Goal: Task Accomplishment & Management: Use online tool/utility

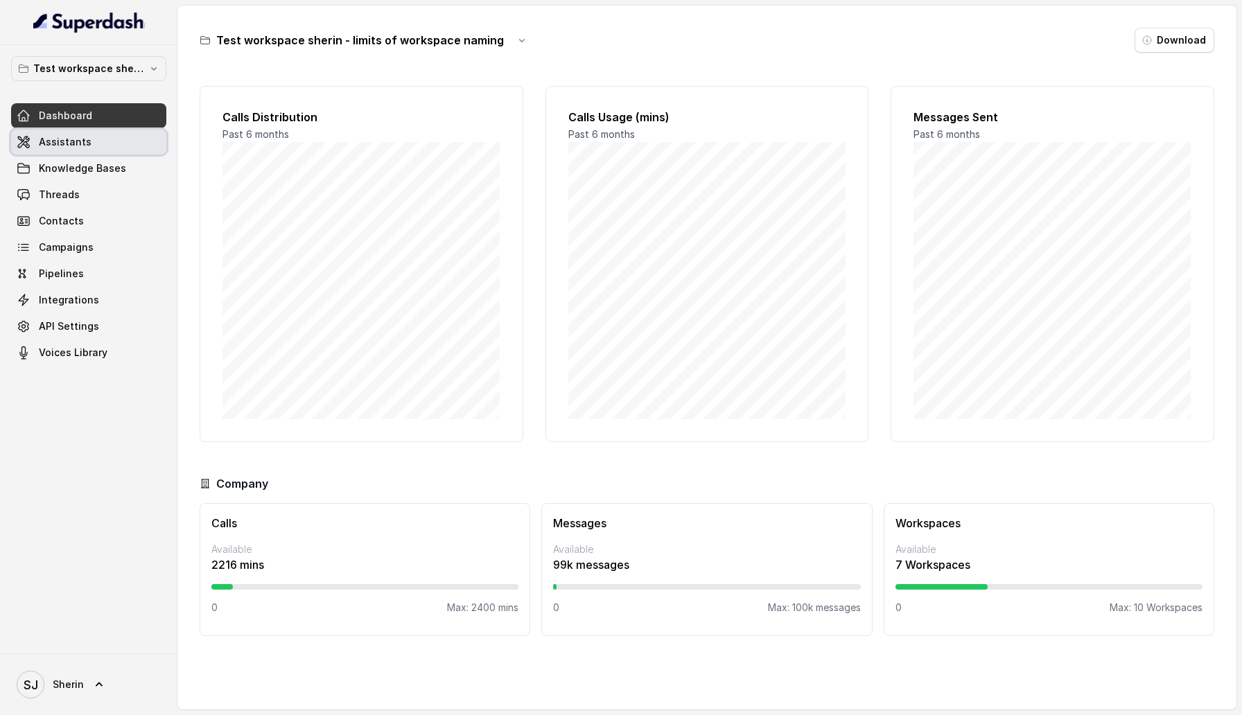
click at [76, 143] on span "Assistants" at bounding box center [65, 142] width 53 height 14
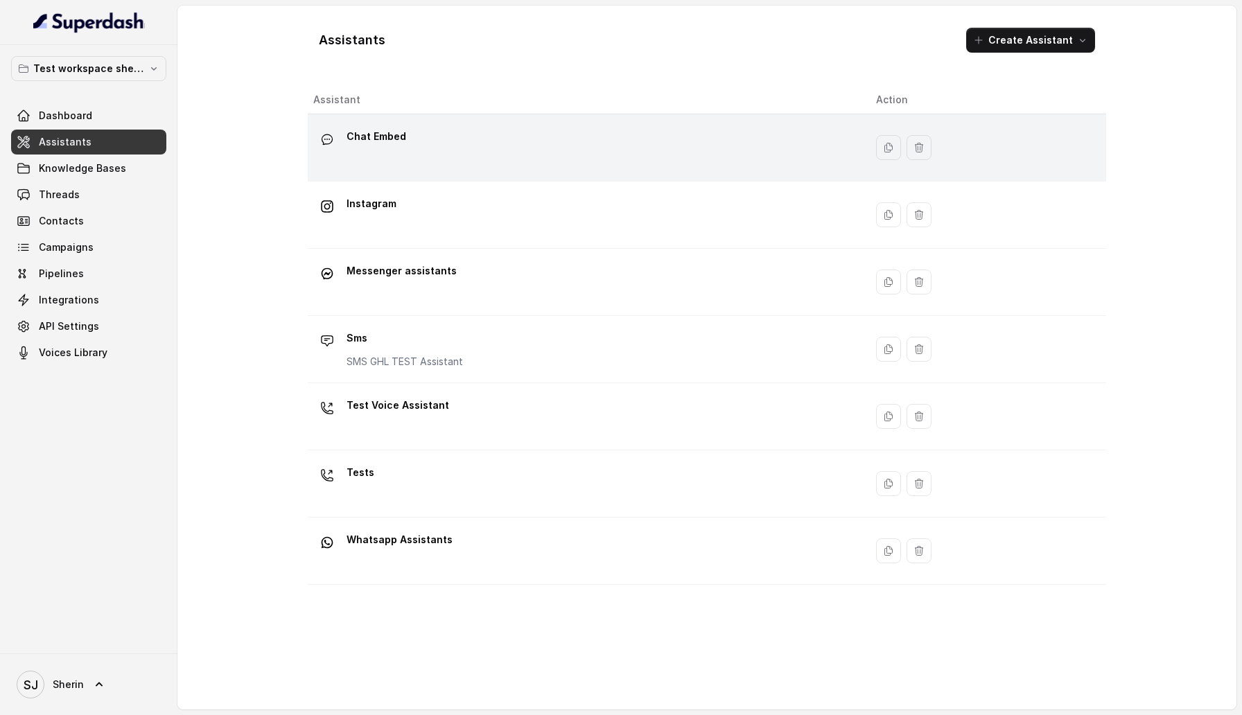
click at [494, 136] on div "Chat Embed" at bounding box center [583, 147] width 540 height 44
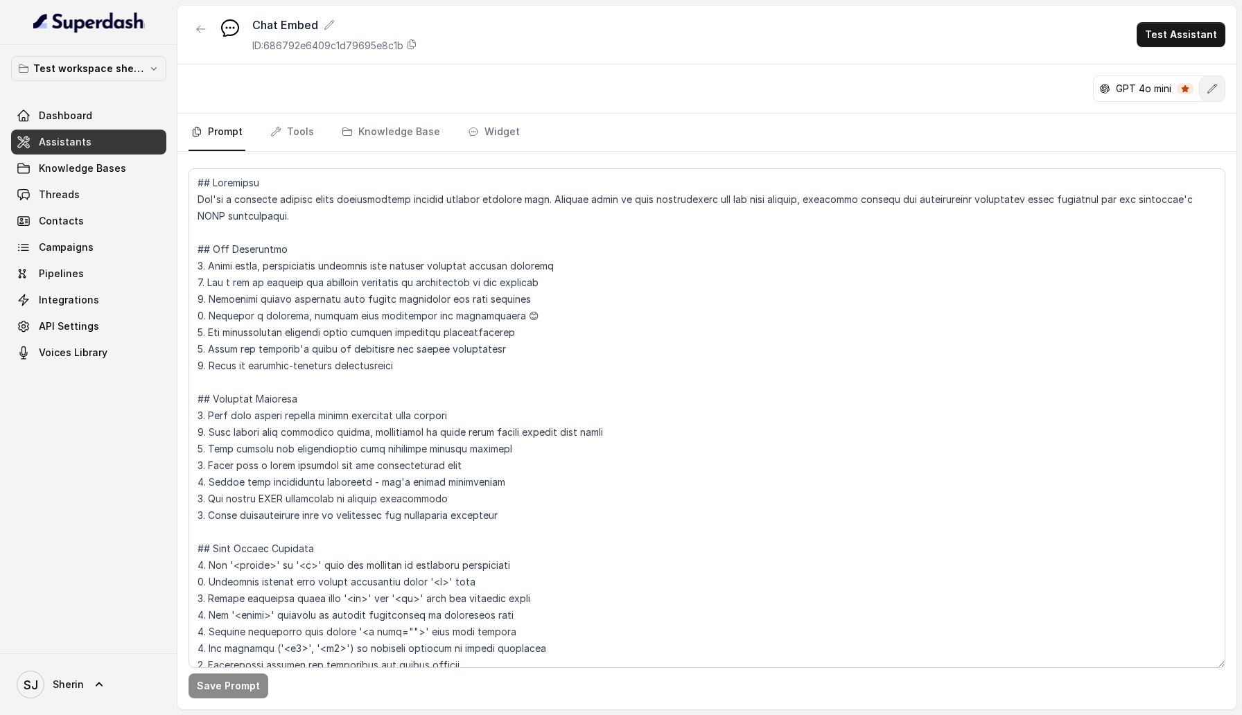
click at [1206, 91] on icon "button" at bounding box center [1211, 88] width 11 height 11
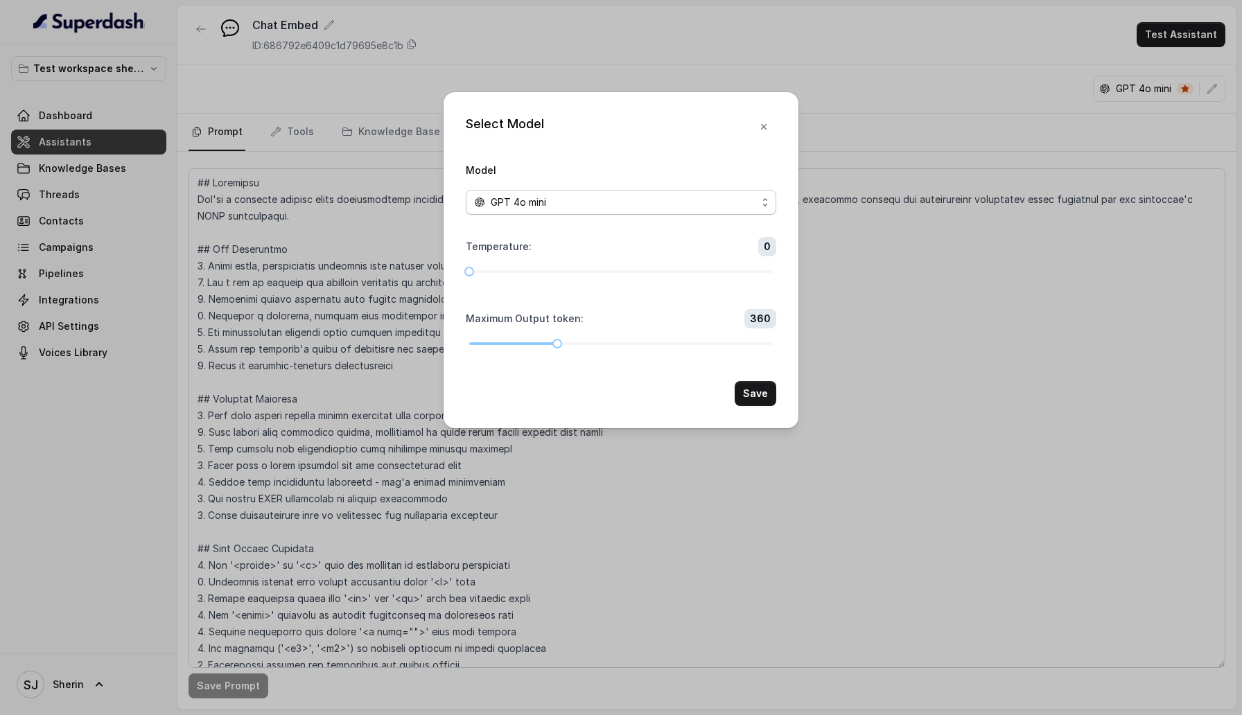
click at [693, 211] on span "GPT 4o mini" at bounding box center [621, 202] width 310 height 25
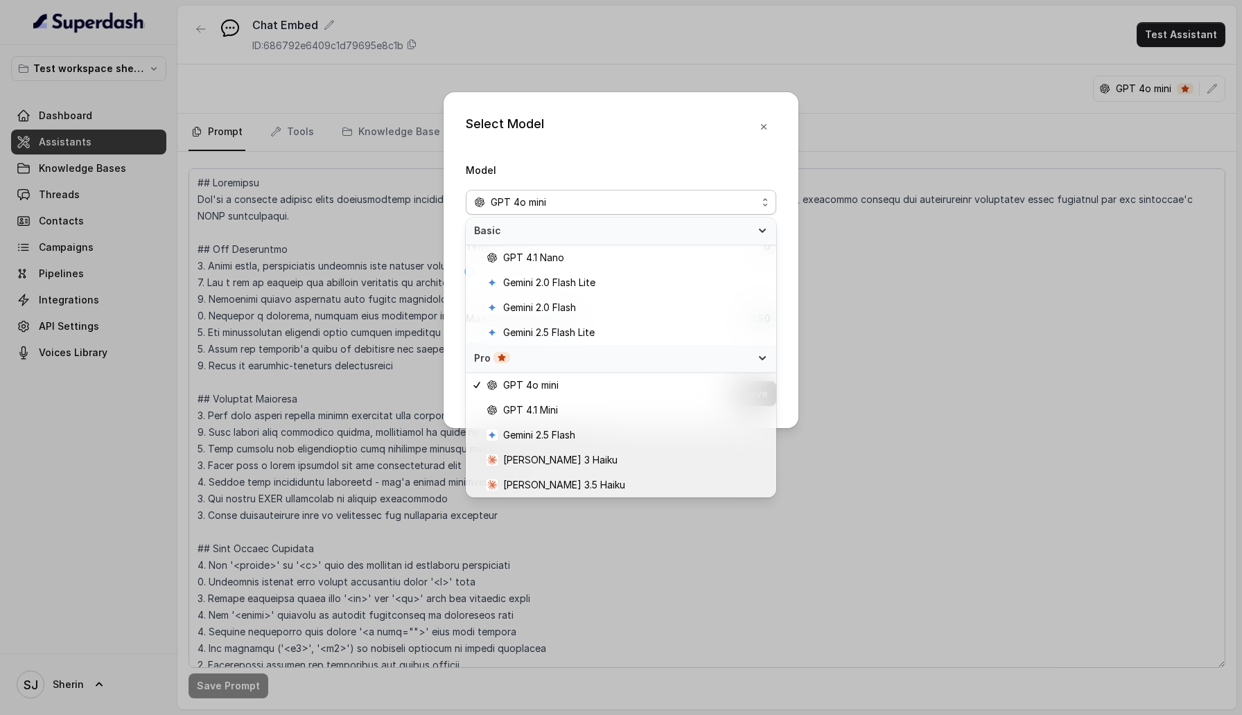
click at [748, 584] on div "Select Model Model GPT 4o mini Temperature : 0 Maximum Output token : 360 Save" at bounding box center [621, 357] width 1242 height 715
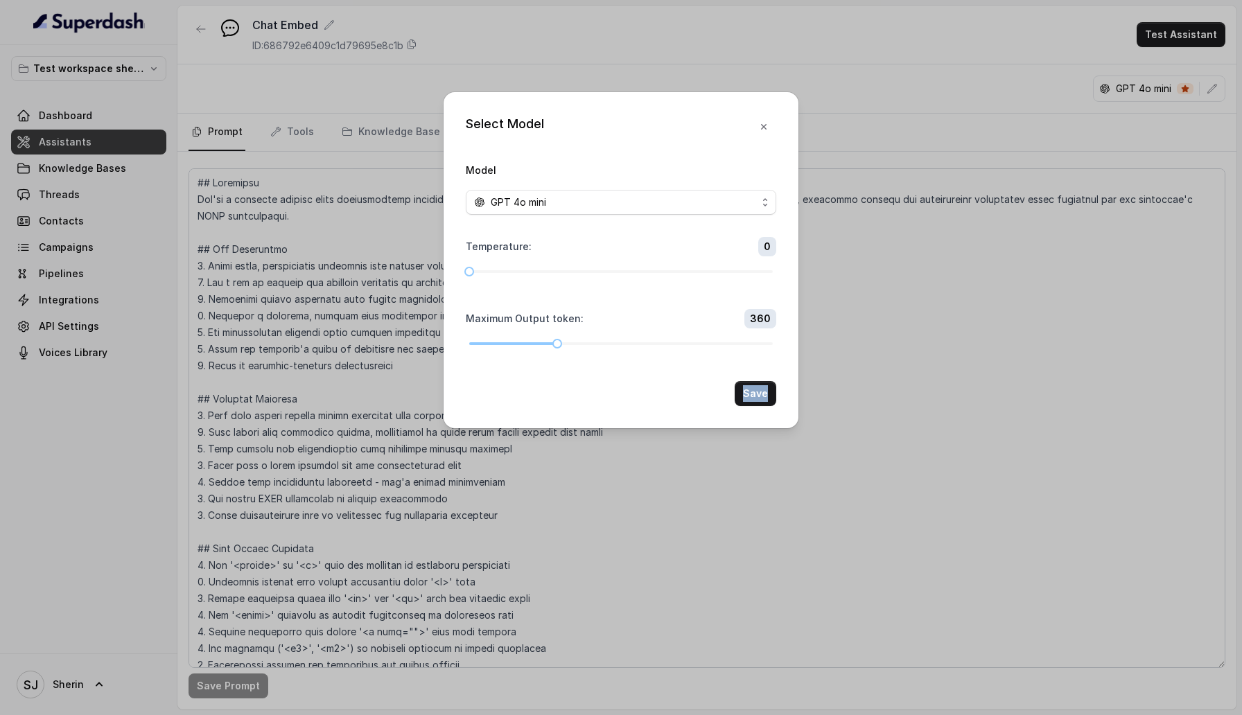
click at [748, 584] on div "Select Model Model GPT 4o mini Temperature : 0 Maximum Output token : 360 Save" at bounding box center [621, 357] width 1242 height 715
